Goal: Information Seeking & Learning: Learn about a topic

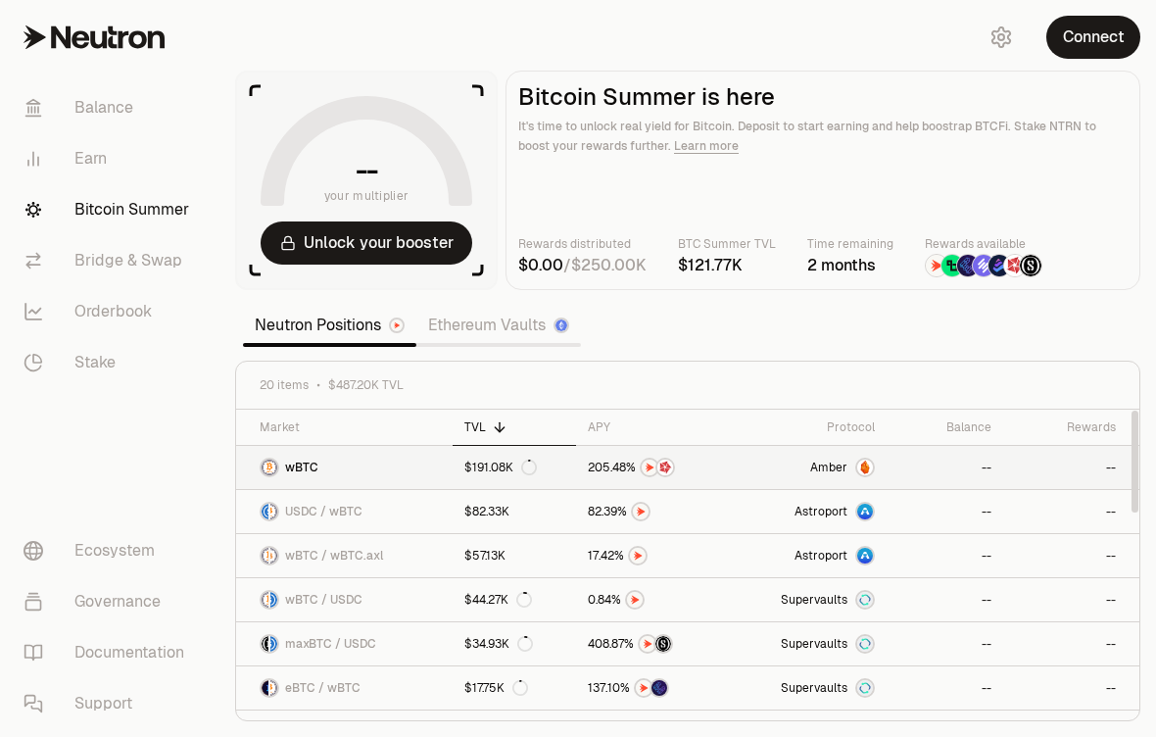
click at [312, 454] on link "wBTC" at bounding box center [344, 467] width 217 height 43
click at [286, 176] on icon at bounding box center [366, 155] width 188 height 94
click at [267, 345] on link "Neutron Positions" at bounding box center [329, 325] width 173 height 39
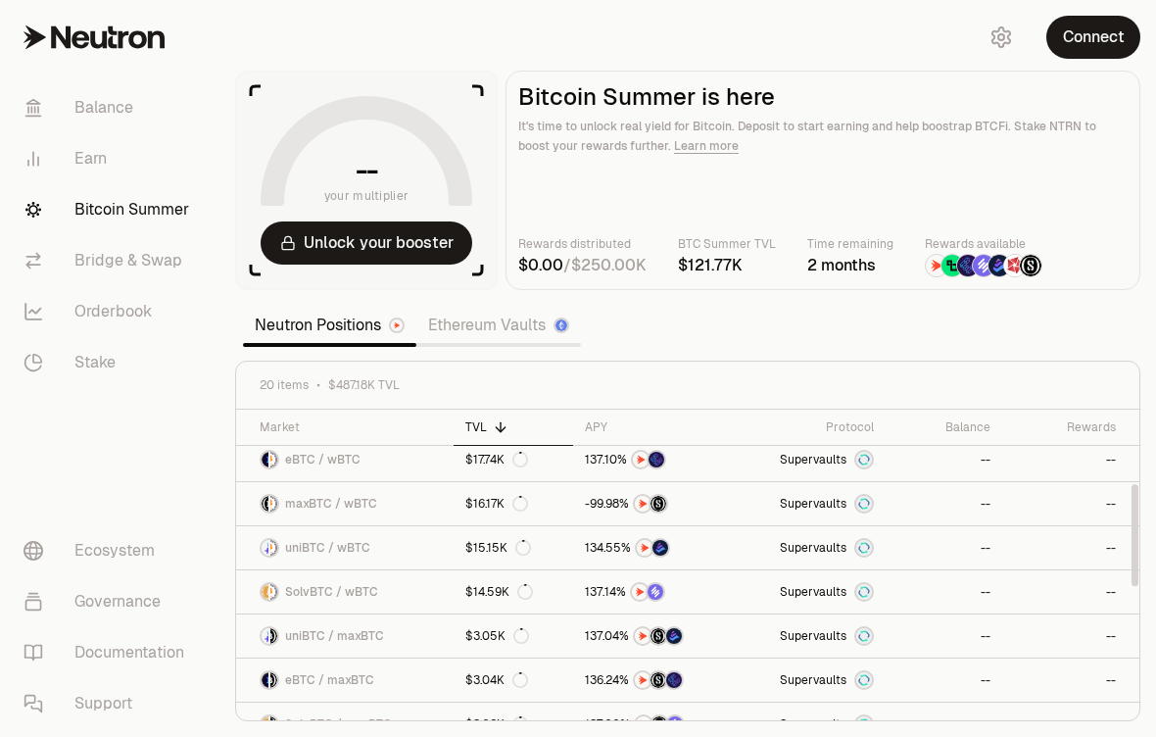
click at [281, 400] on div "20 items $487.18K TVL" at bounding box center [687, 386] width 903 height 48
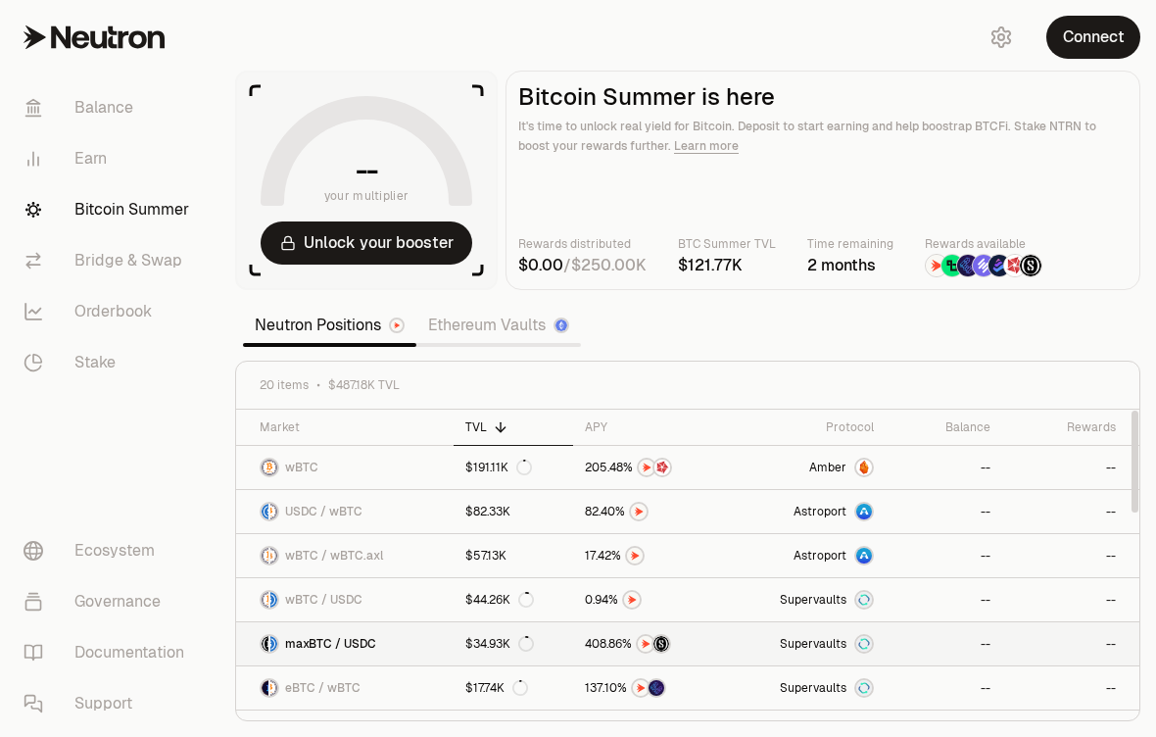
click at [310, 641] on span "maxBTC / USDC" at bounding box center [330, 644] width 91 height 16
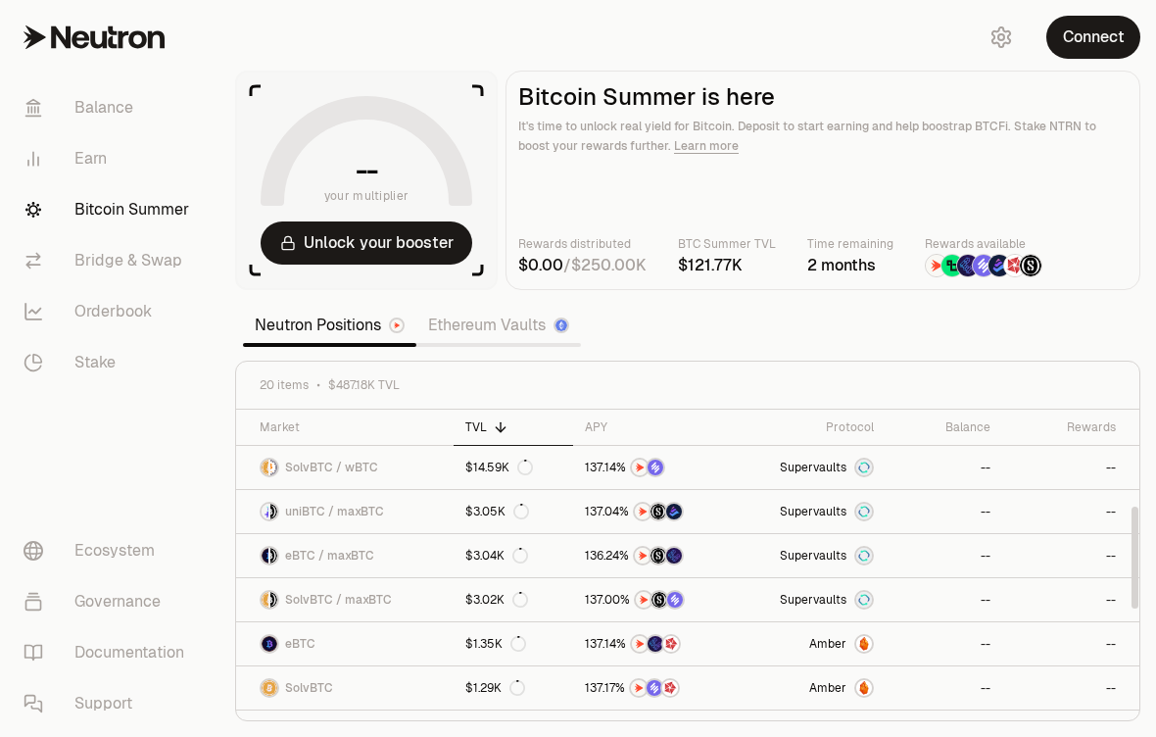
scroll to position [292, 0]
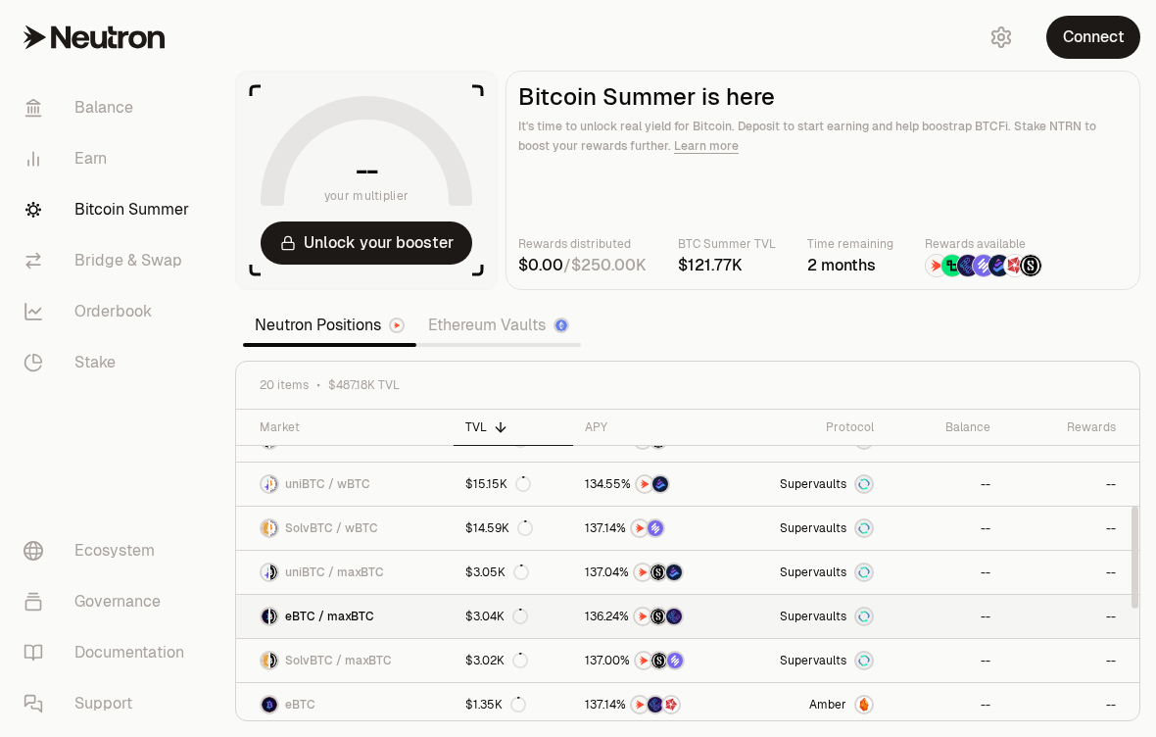
click at [328, 615] on span "eBTC / maxBTC" at bounding box center [329, 617] width 89 height 16
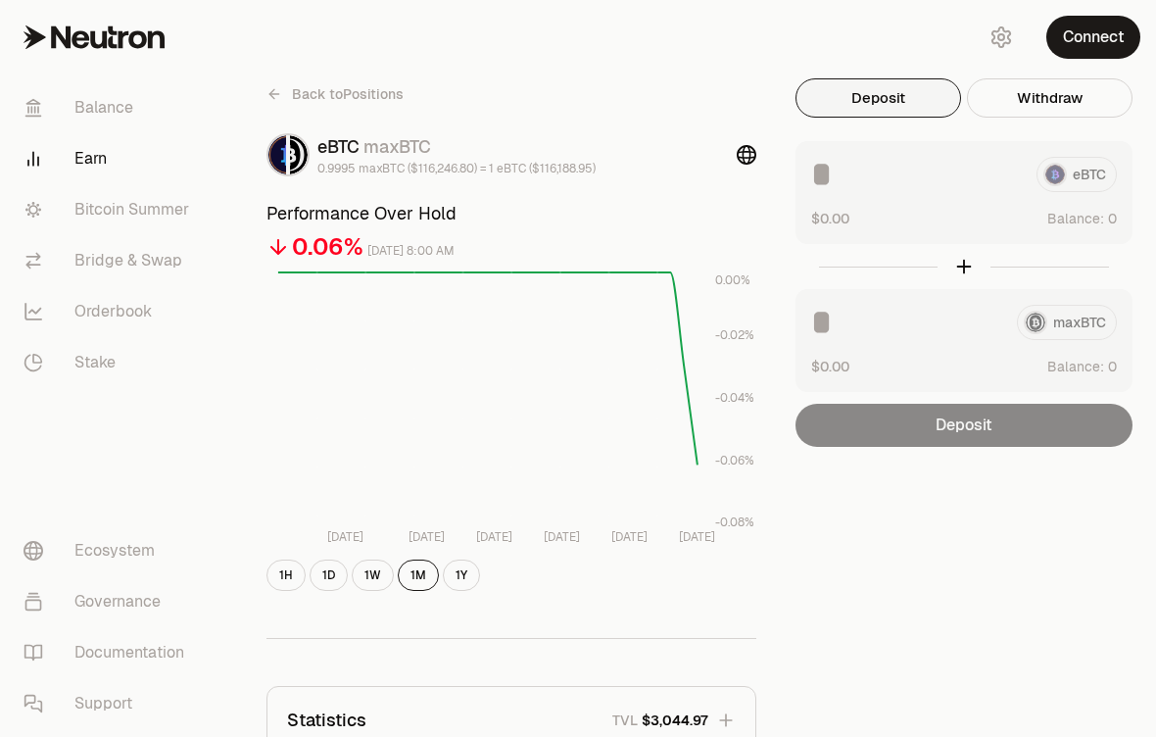
click at [282, 89] on link "Back to Positions" at bounding box center [335, 93] width 137 height 31
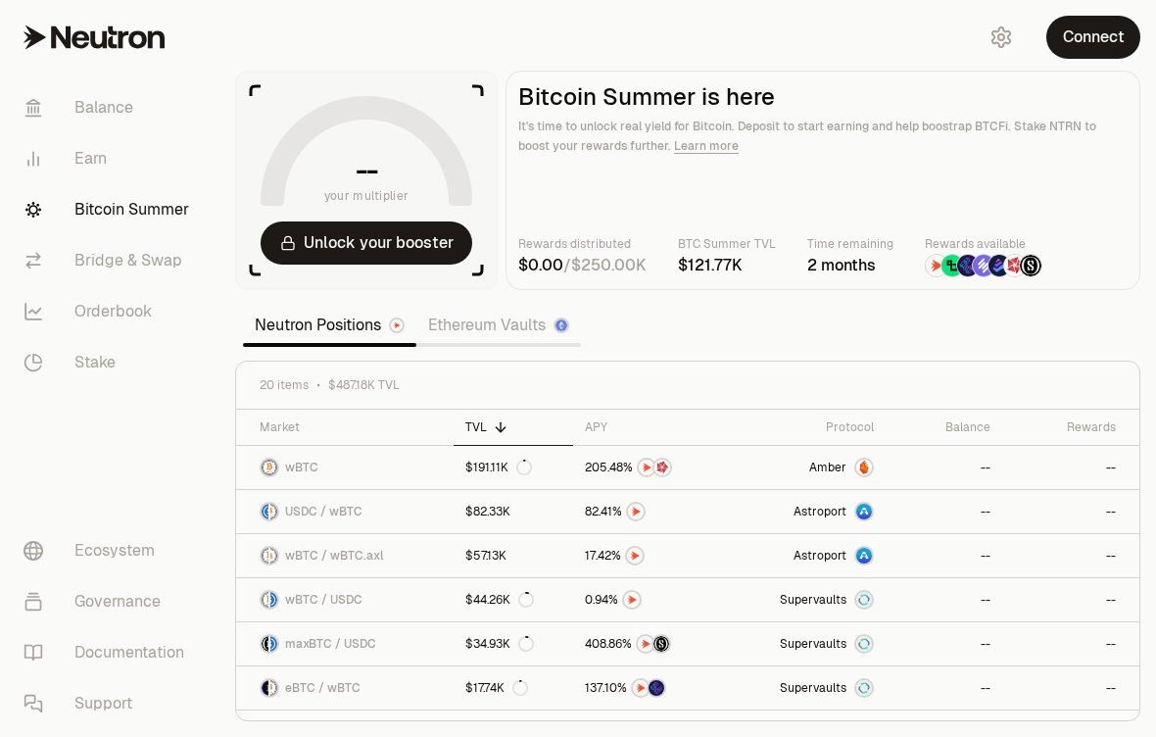
click at [290, 92] on aside "-- your multiplier Unlock your booster" at bounding box center [366, 181] width 263 height 220
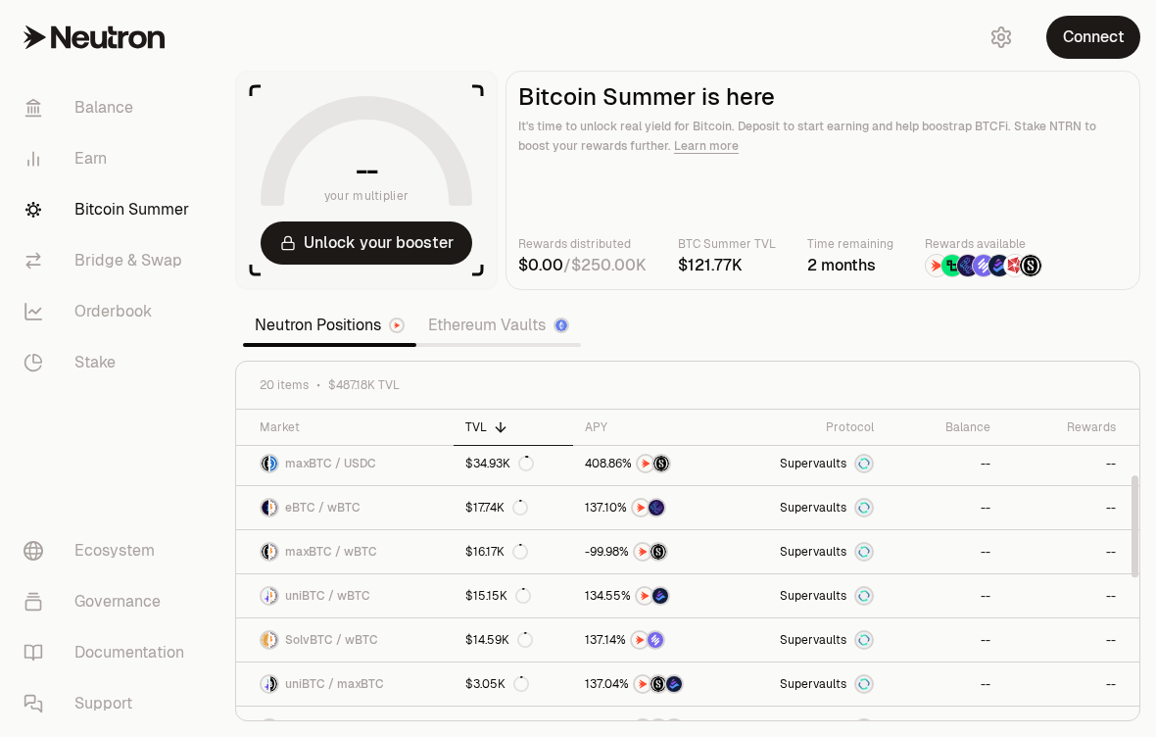
scroll to position [238, 0]
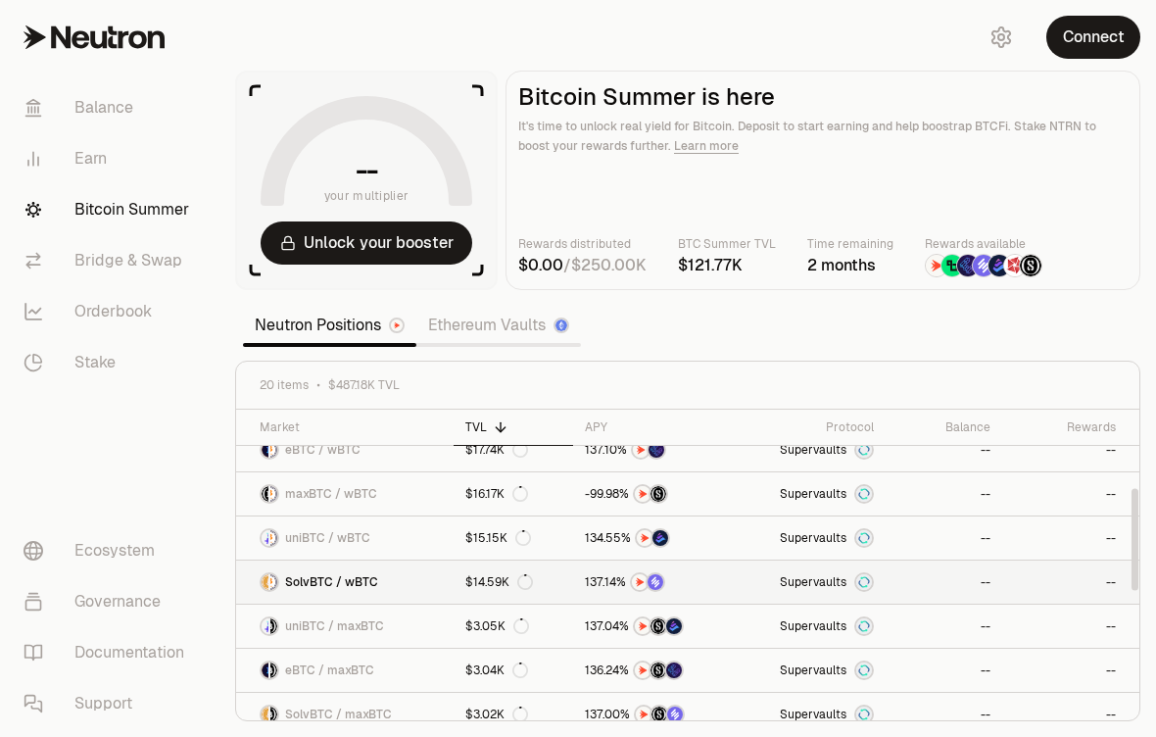
click at [306, 584] on span "SolvBTC / wBTC" at bounding box center [331, 582] width 93 height 16
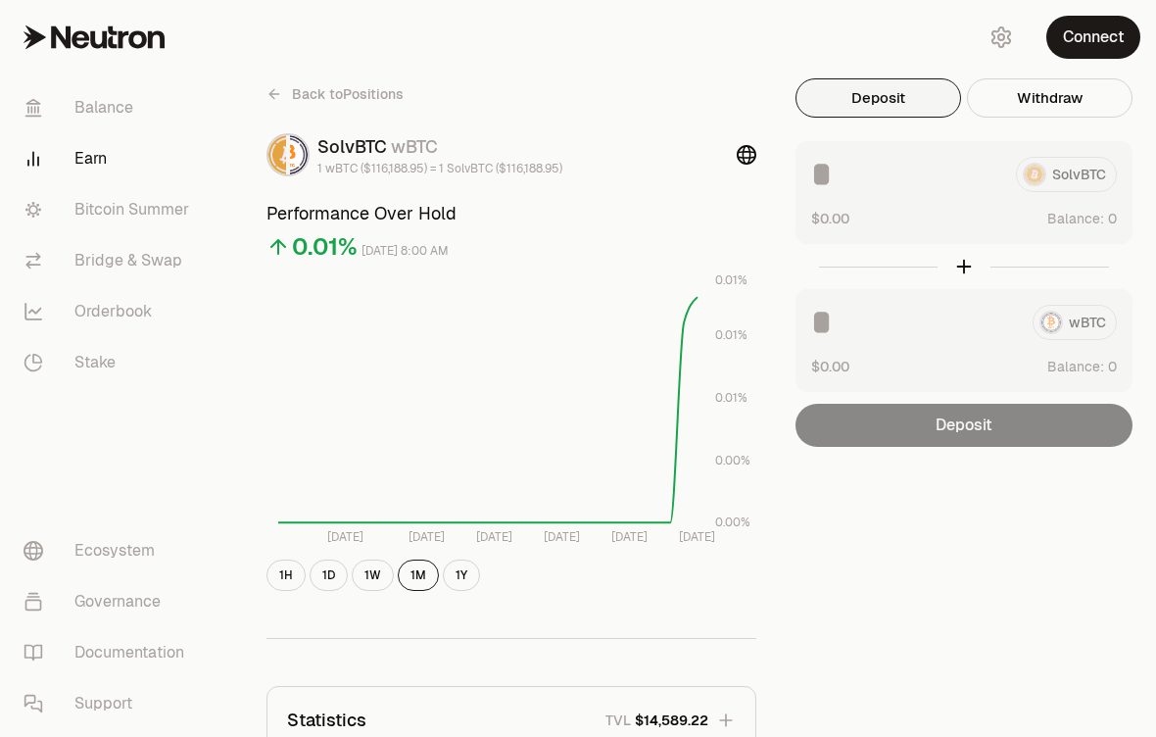
click at [312, 108] on link "Back to Positions" at bounding box center [335, 93] width 137 height 31
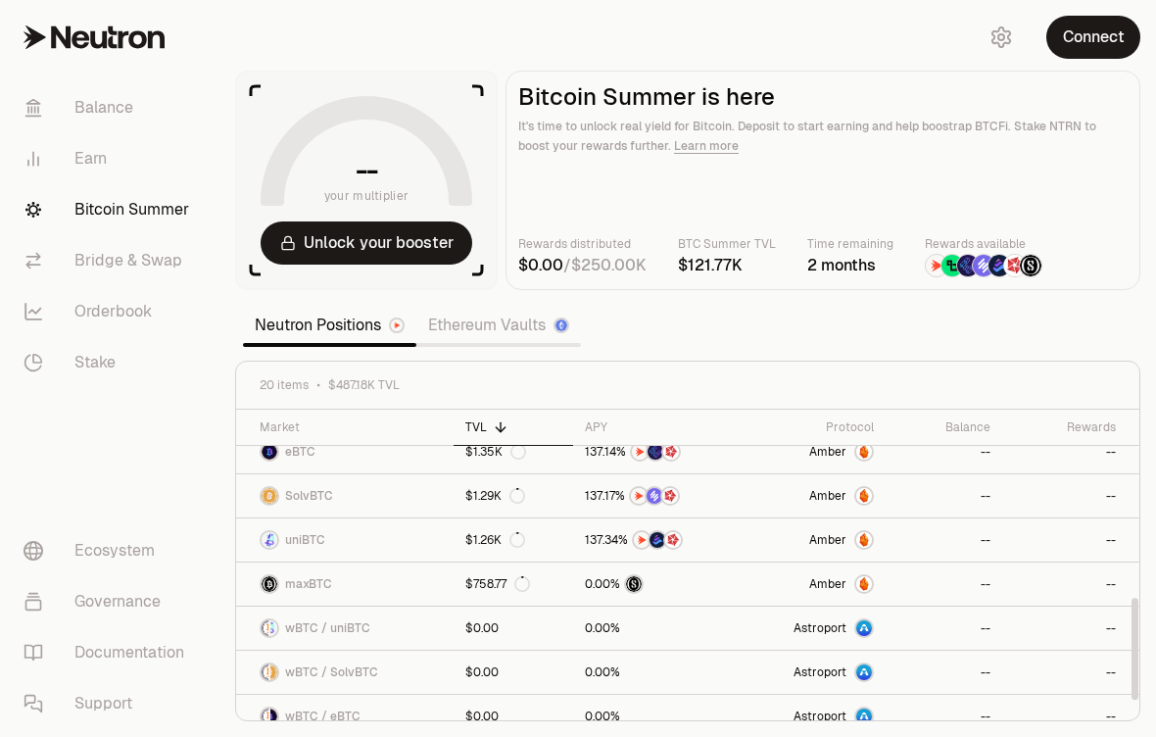
scroll to position [509, 0]
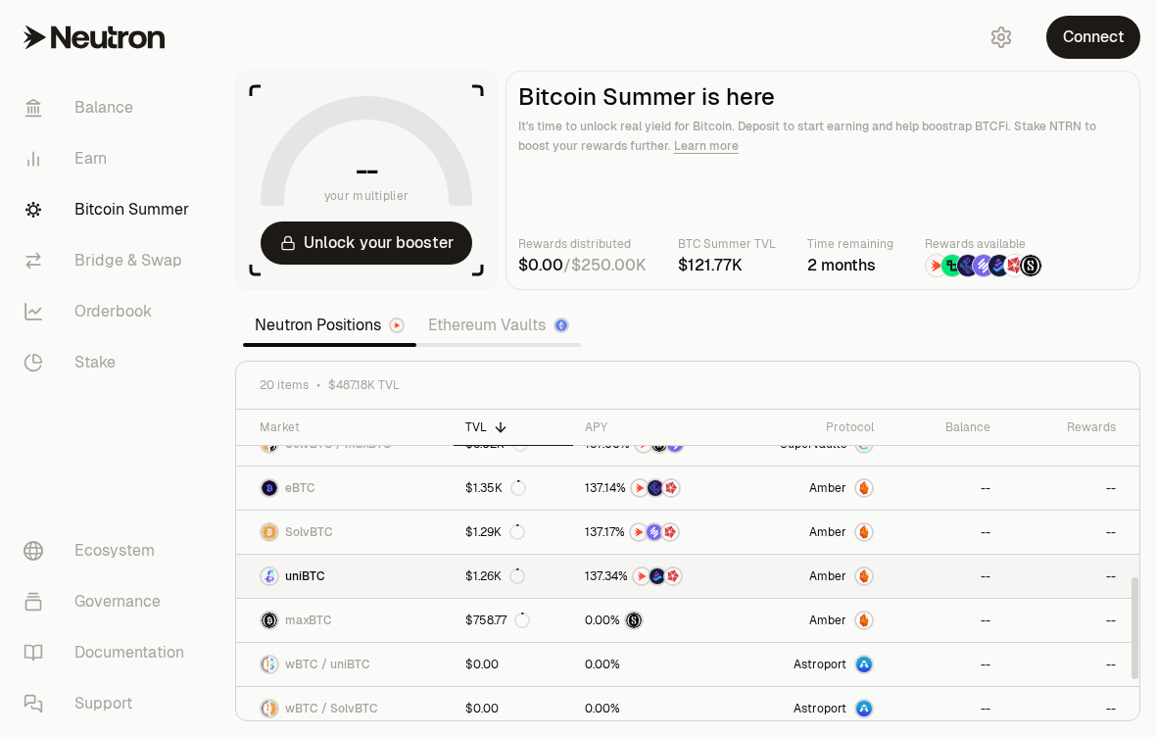
click at [314, 555] on link "uniBTC" at bounding box center [345, 576] width 218 height 43
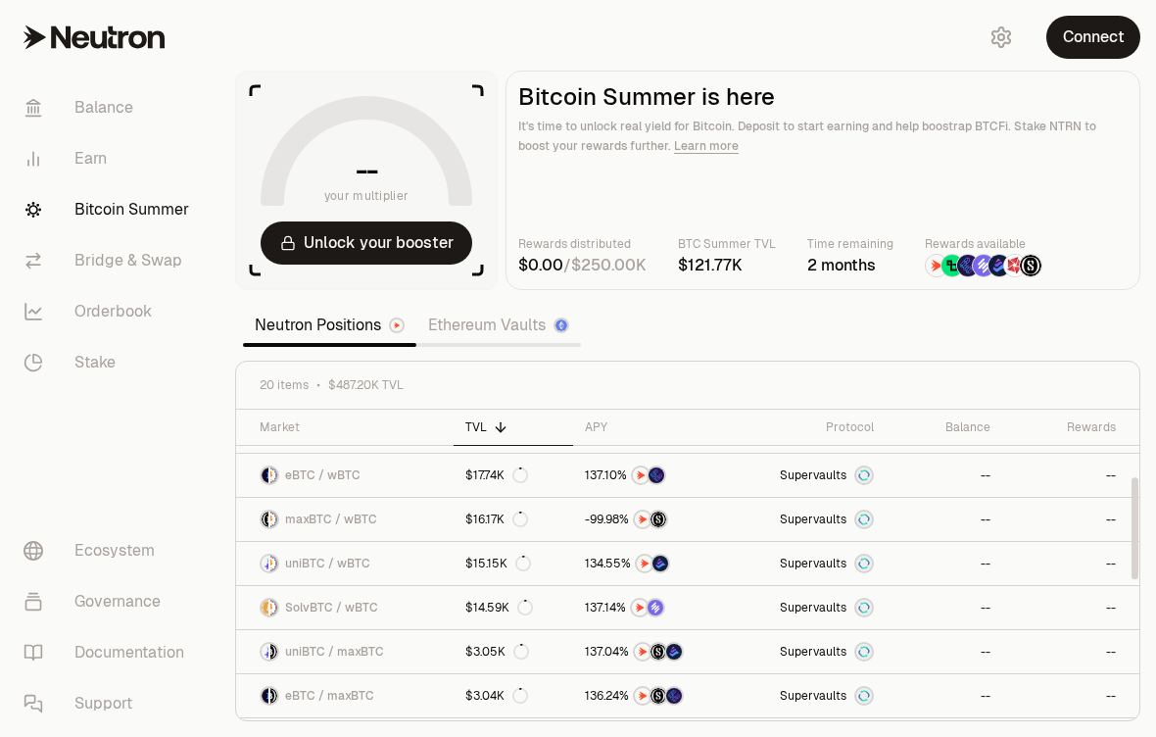
click at [334, 387] on span "$487.20K TVL" at bounding box center [365, 385] width 75 height 16
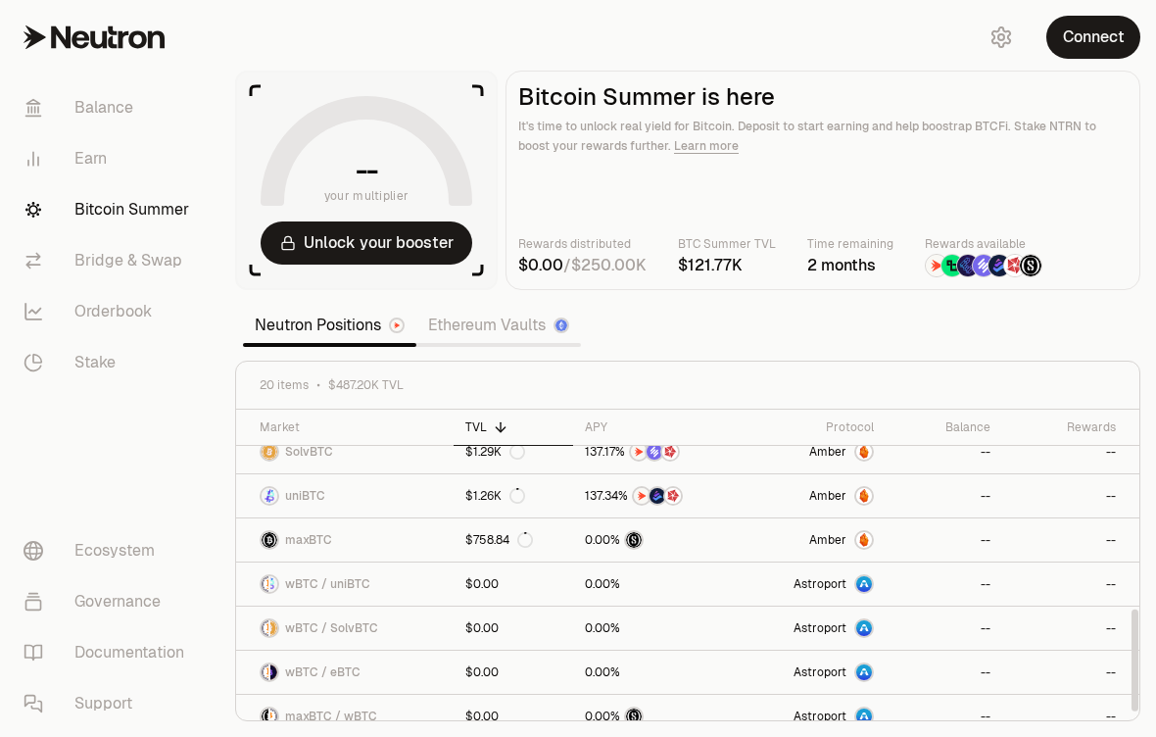
scroll to position [607, 0]
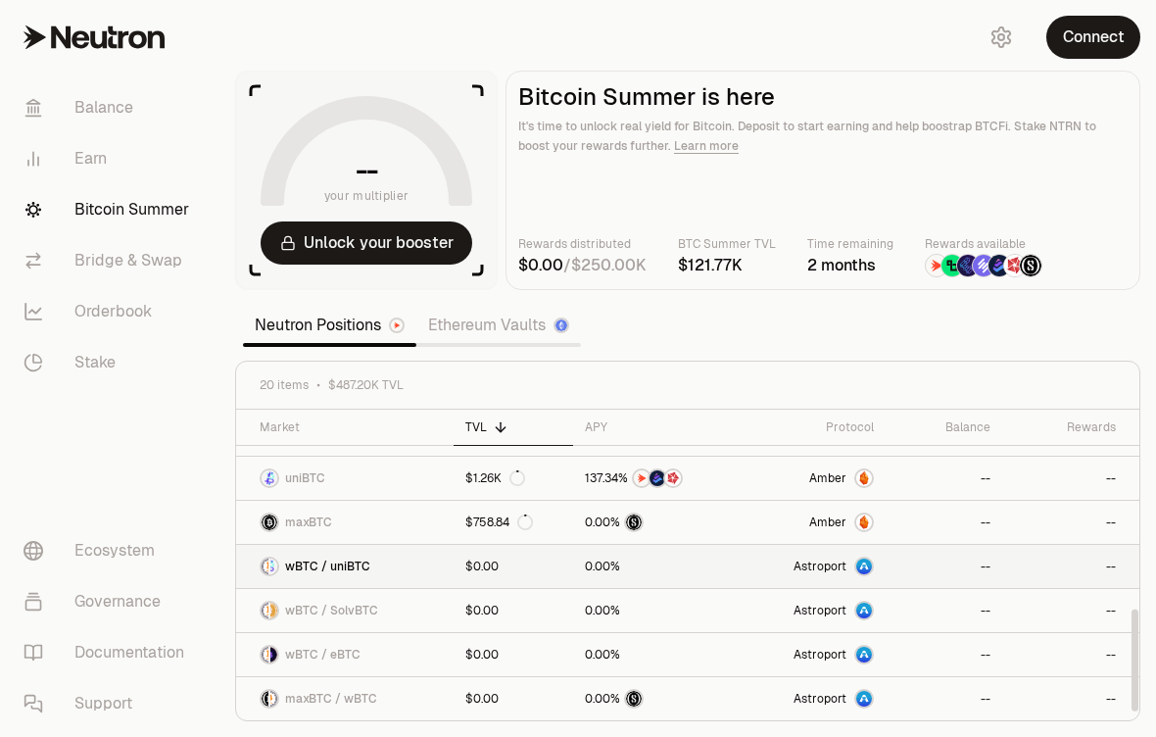
click at [284, 561] on div "wBTC / uniBTC" at bounding box center [315, 567] width 111 height 20
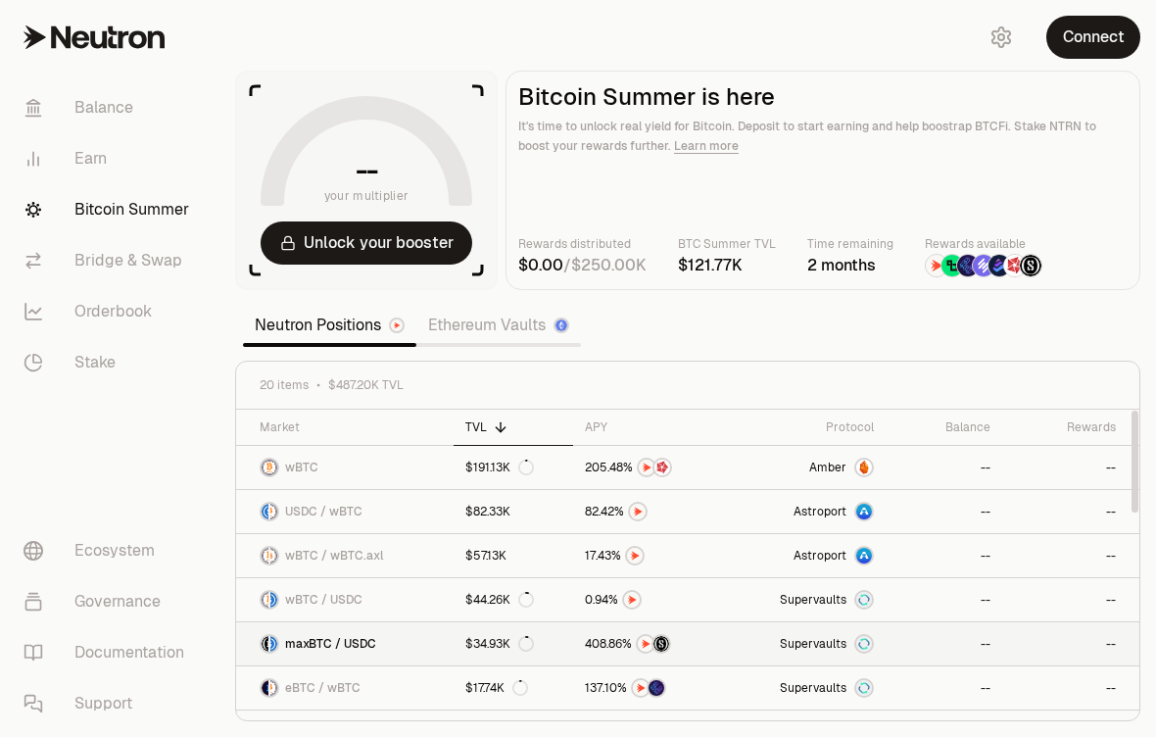
click at [311, 651] on span "maxBTC / USDC" at bounding box center [330, 644] width 91 height 16
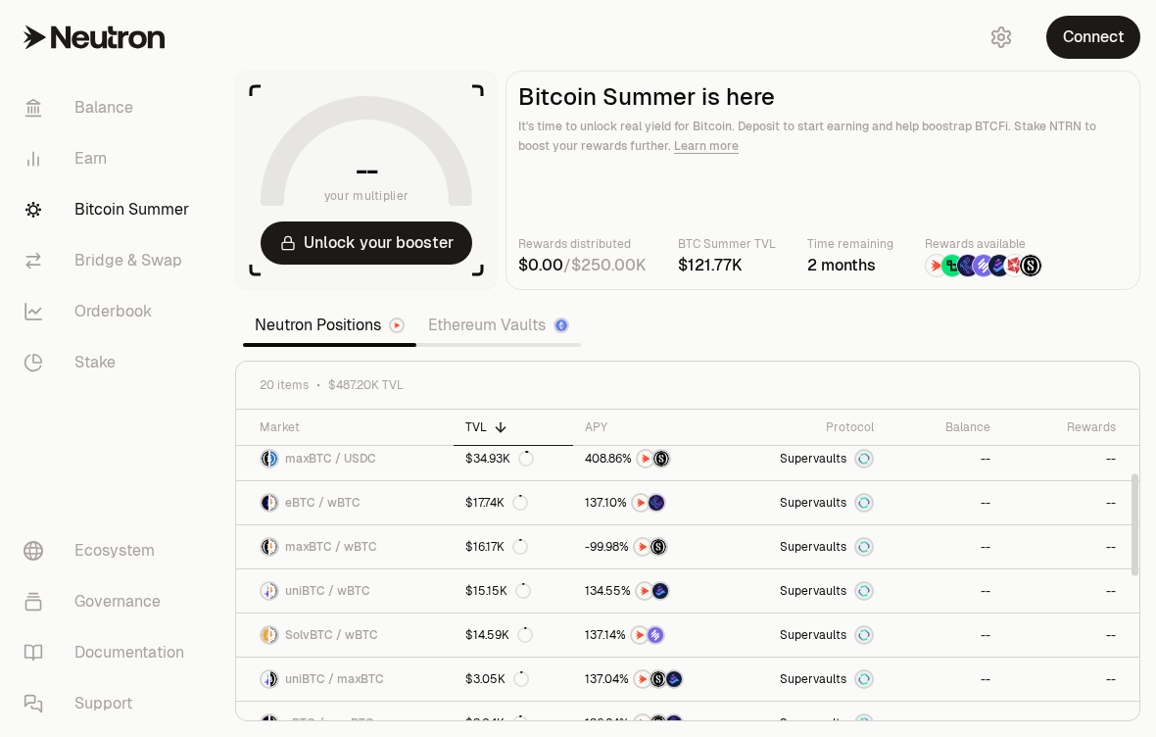
scroll to position [193, 0]
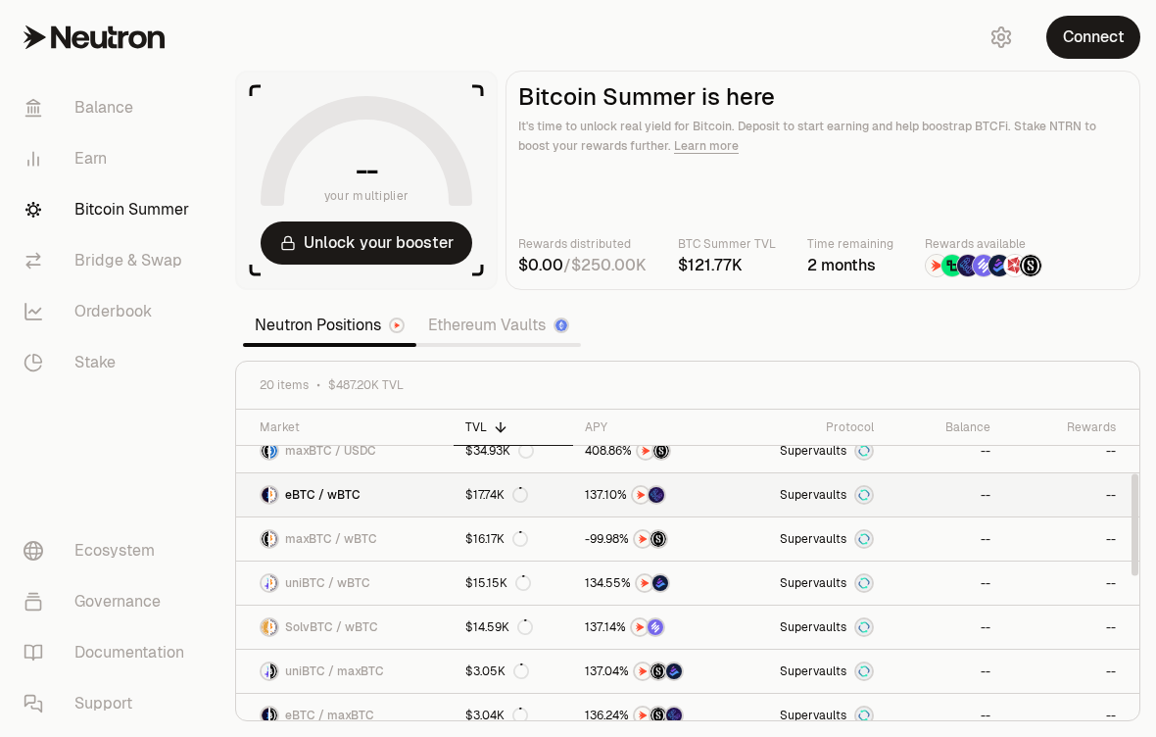
click at [305, 501] on span "eBTC / wBTC" at bounding box center [322, 495] width 75 height 16
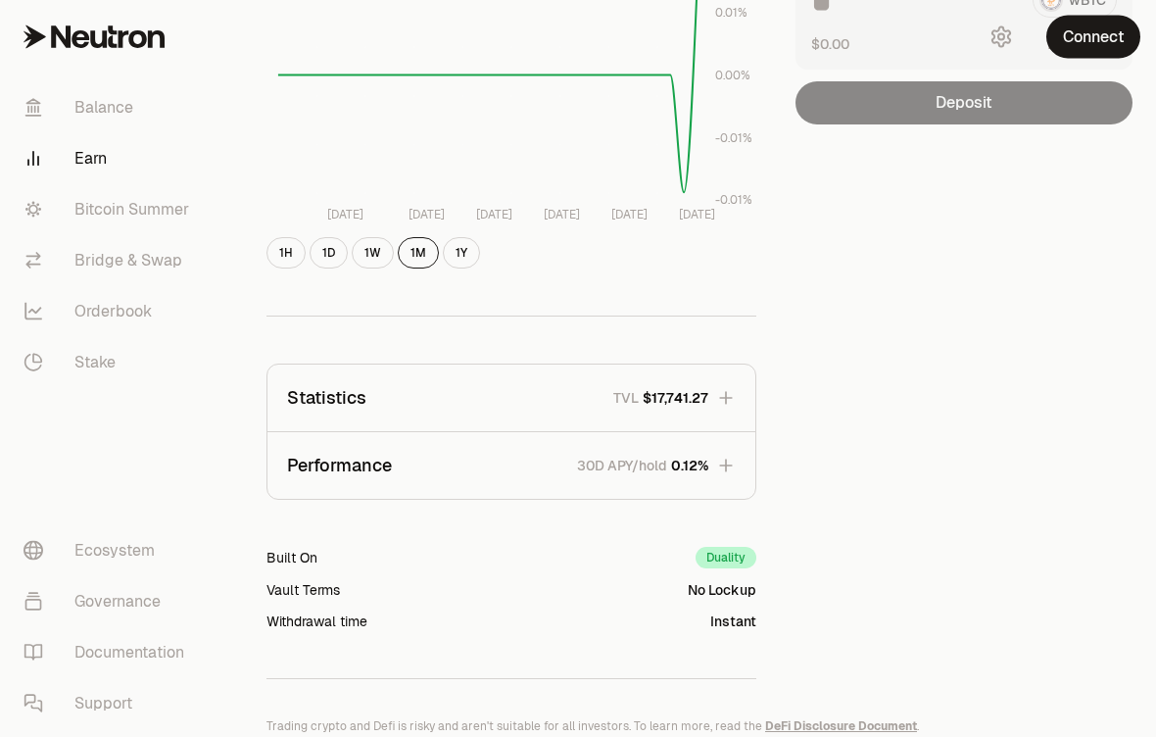
scroll to position [413, 0]
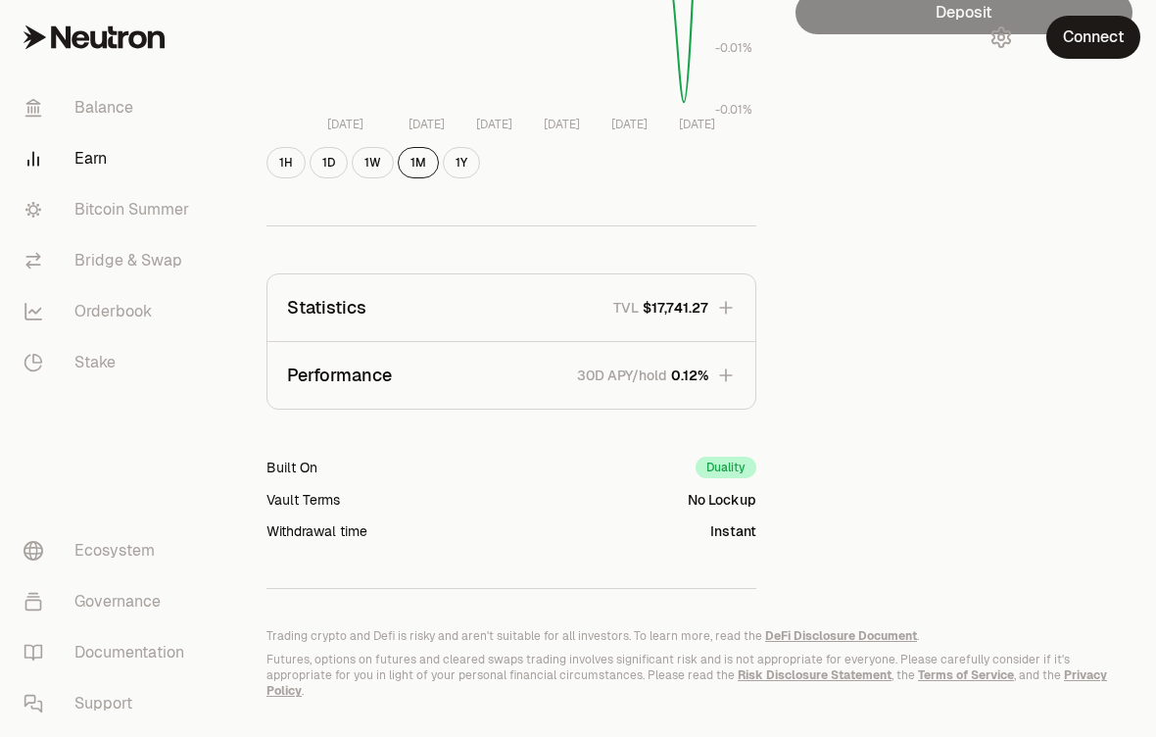
click at [296, 473] on div "Built On" at bounding box center [292, 468] width 51 height 20
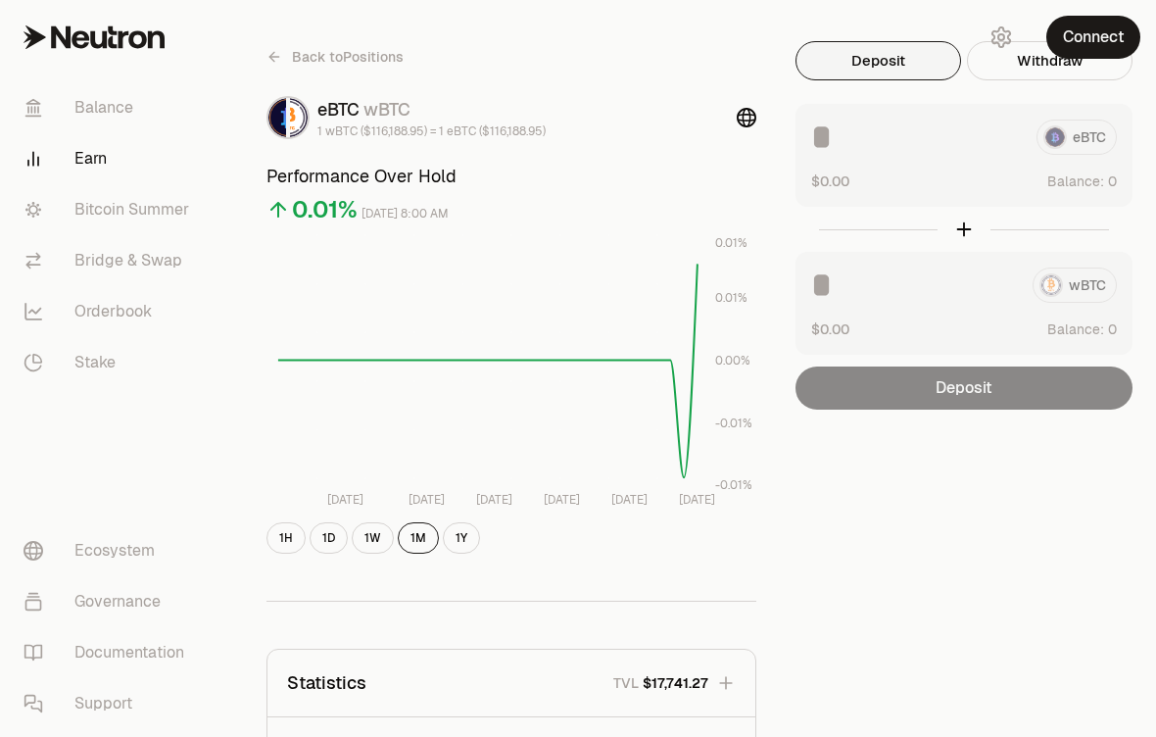
scroll to position [0, 0]
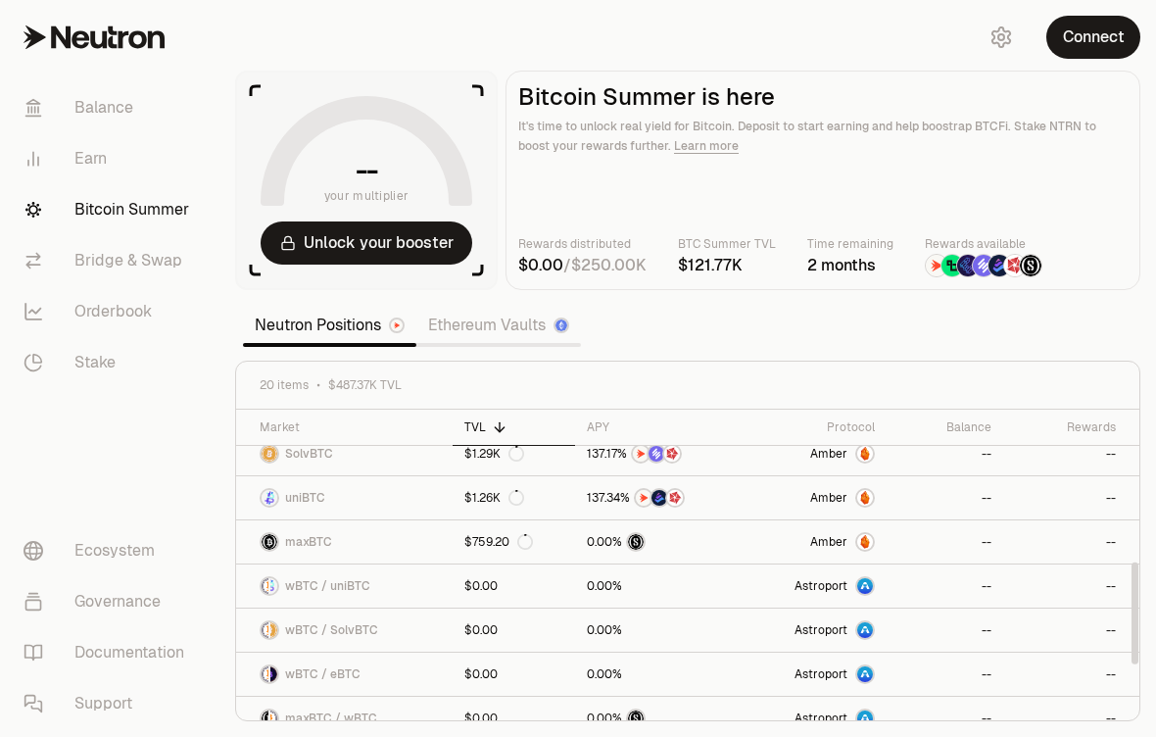
scroll to position [607, 0]
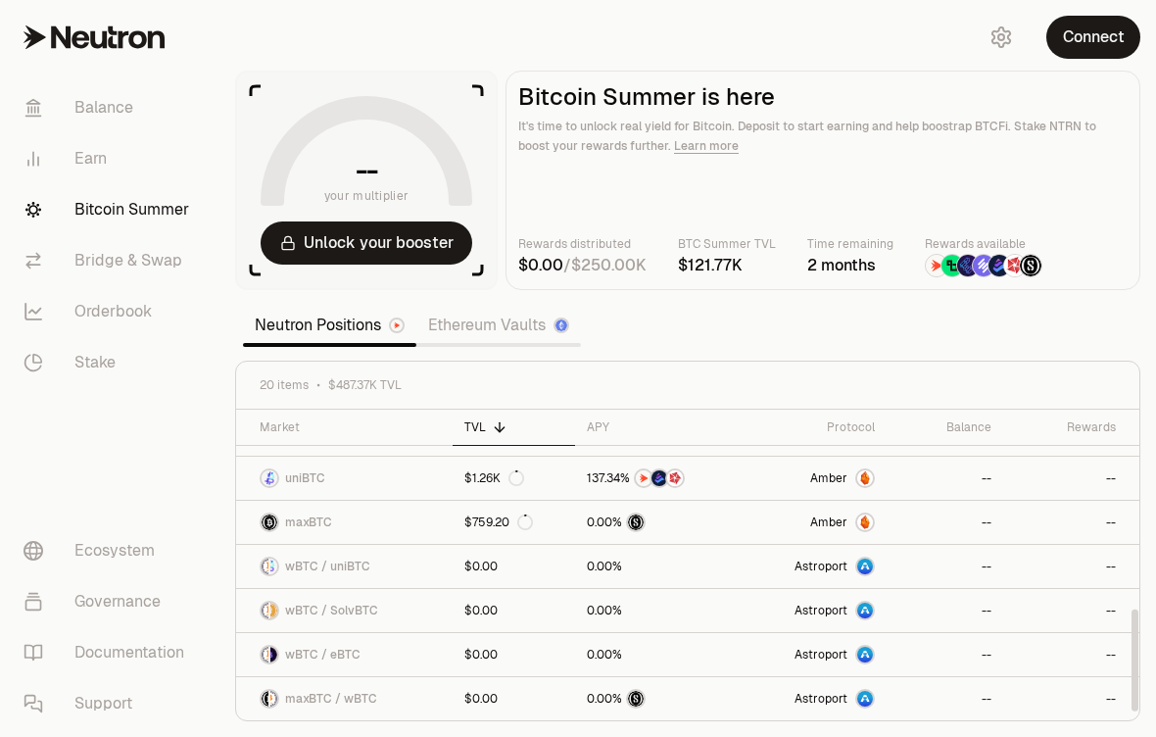
click at [276, 561] on img at bounding box center [273, 567] width 7 height 16
